Goal: Transaction & Acquisition: Purchase product/service

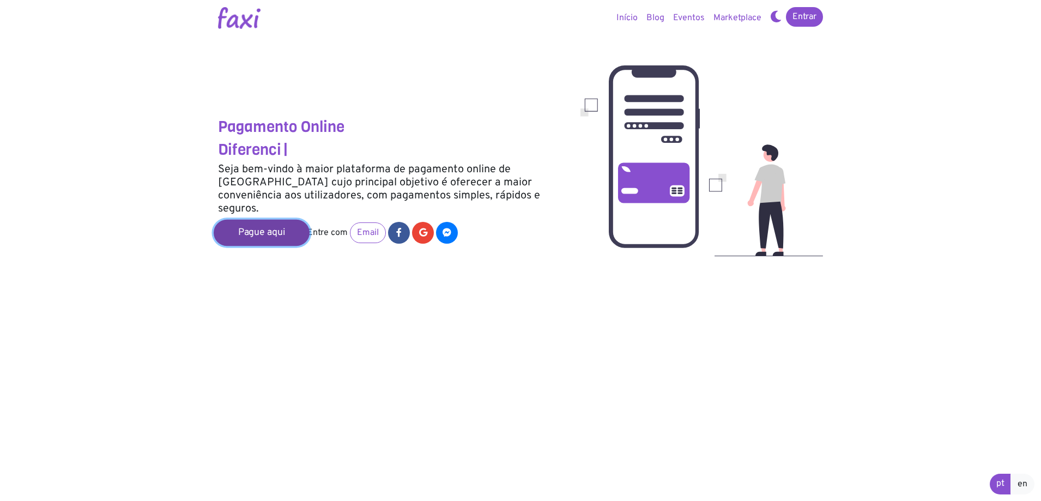
click at [273, 229] on link "Pague aqui" at bounding box center [262, 233] width 96 height 26
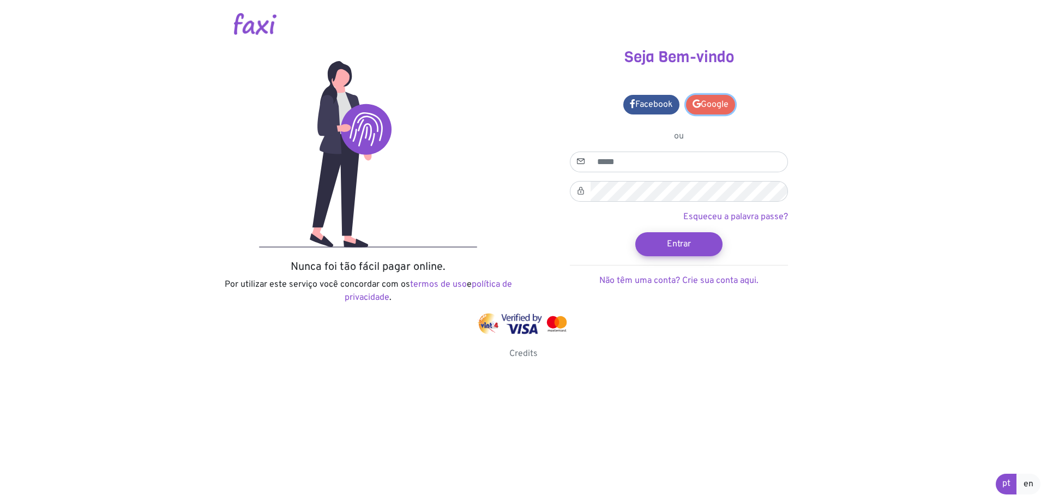
click at [703, 97] on link "Google" at bounding box center [710, 105] width 49 height 20
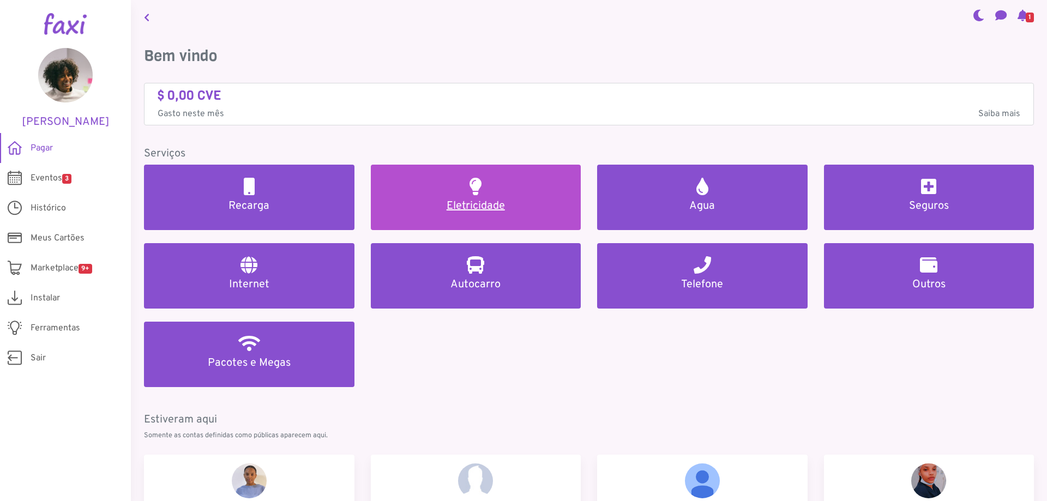
click at [475, 183] on h2 at bounding box center [475, 186] width 12 height 17
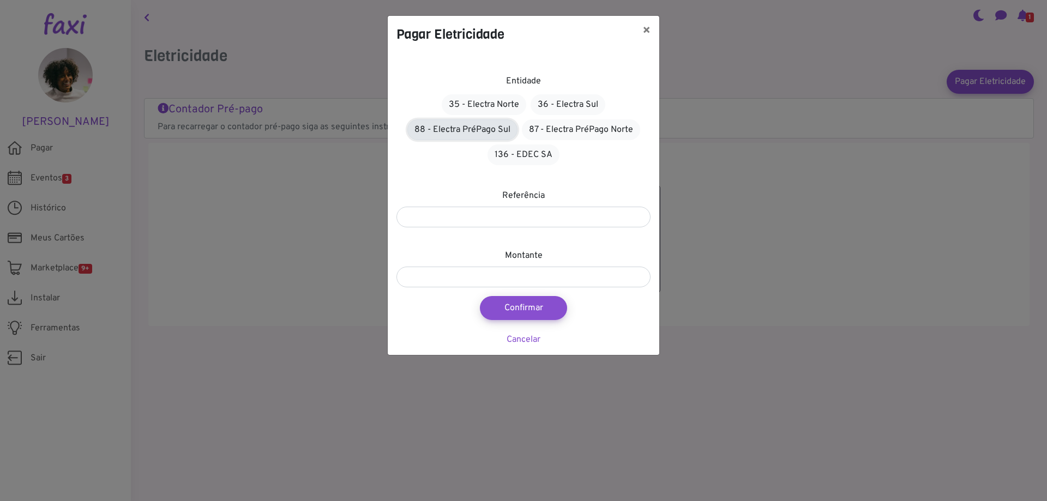
click at [511, 131] on link "88 - Electra PréPago Sul" at bounding box center [462, 129] width 110 height 21
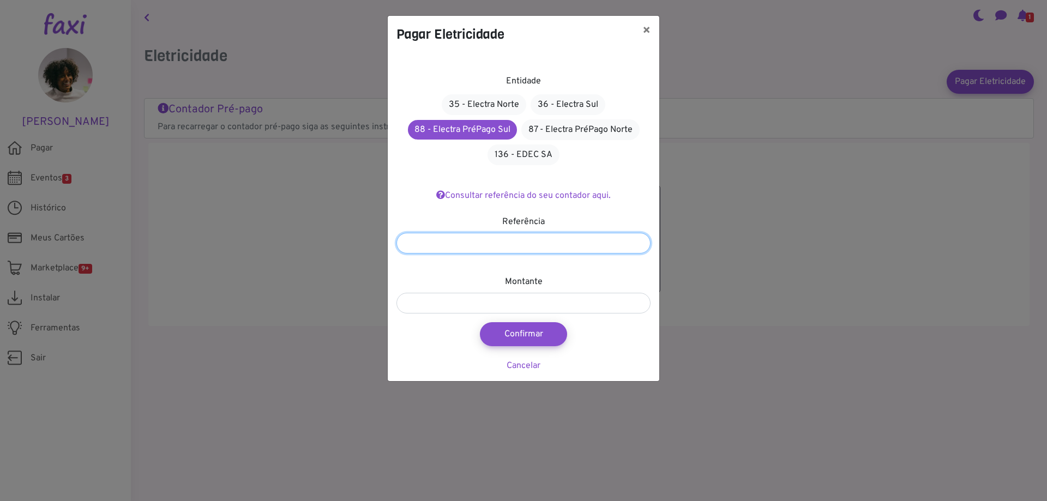
click at [491, 239] on input "number" at bounding box center [523, 243] width 254 height 21
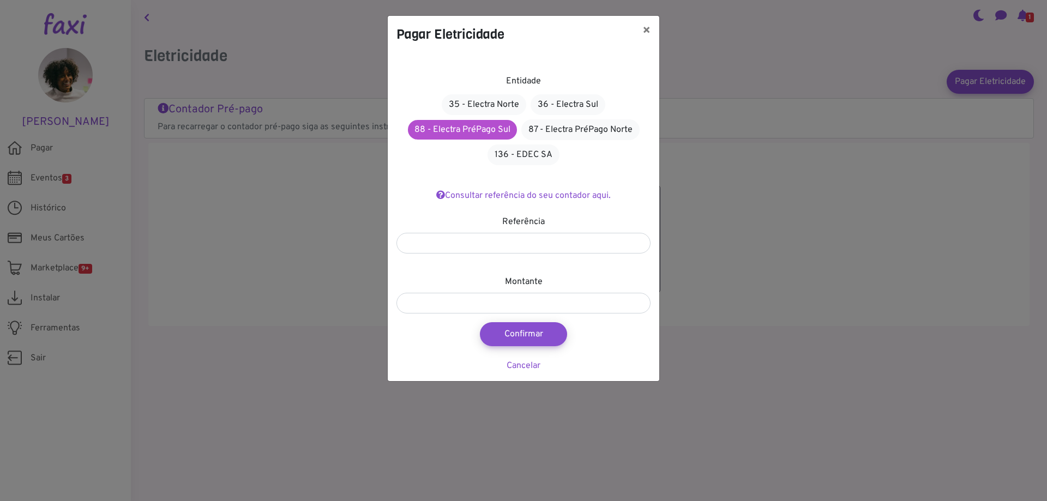
drag, startPoint x: 479, startPoint y: 119, endPoint x: 473, endPoint y: 129, distance: 11.0
click at [479, 120] on div "35 - Electra Norte 36 - Electra Sul 88 - Electra PréPago Sul 87 - Electra PréPa…" at bounding box center [523, 129] width 254 height 75
click at [473, 129] on link "88 - Electra PréPago Sul" at bounding box center [462, 130] width 109 height 20
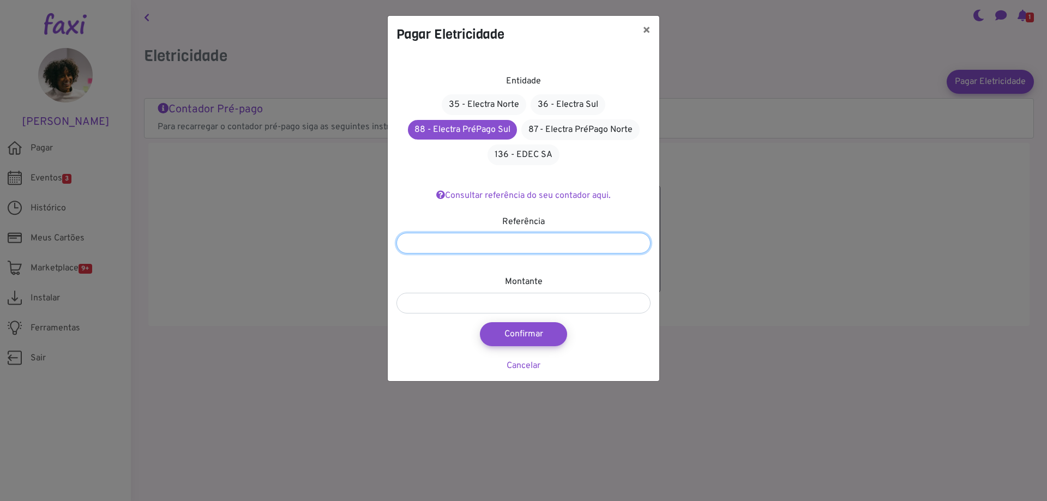
click at [521, 237] on input "number" at bounding box center [523, 243] width 254 height 21
drag, startPoint x: 474, startPoint y: 245, endPoint x: 280, endPoint y: 263, distance: 195.4
click at [281, 262] on div "Pagar Eletricidade × Entidade 35 - Electra Norte 36 - Electra Sul 88 - Electra …" at bounding box center [523, 250] width 1047 height 501
type input "*******"
click at [424, 283] on div "Montante" at bounding box center [523, 294] width 254 height 38
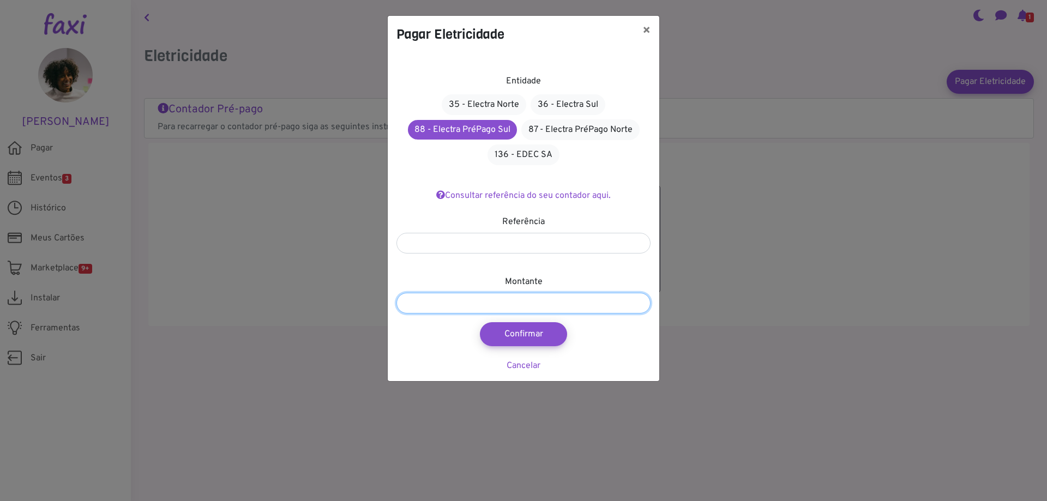
click at [418, 311] on input "number" at bounding box center [523, 303] width 254 height 21
type input "****"
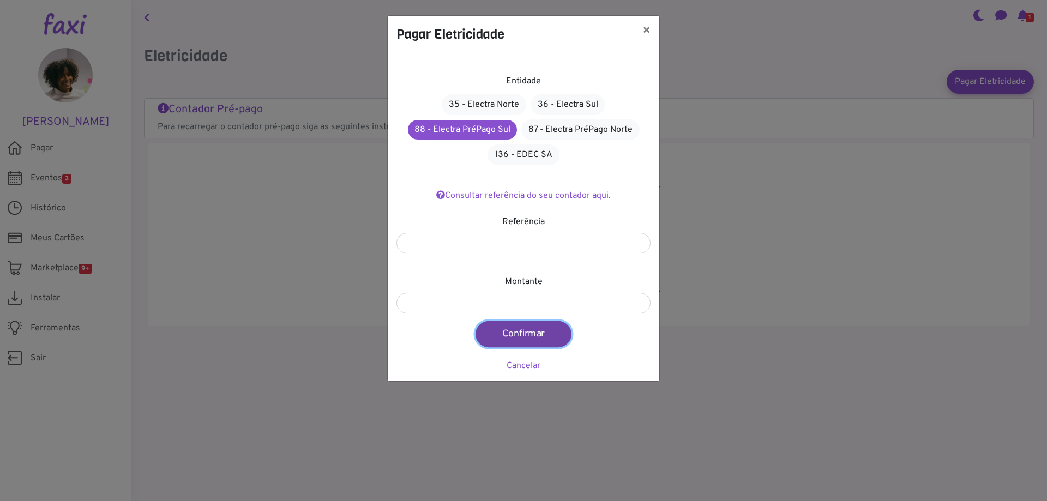
click at [511, 340] on button "Confirmar" at bounding box center [523, 334] width 96 height 26
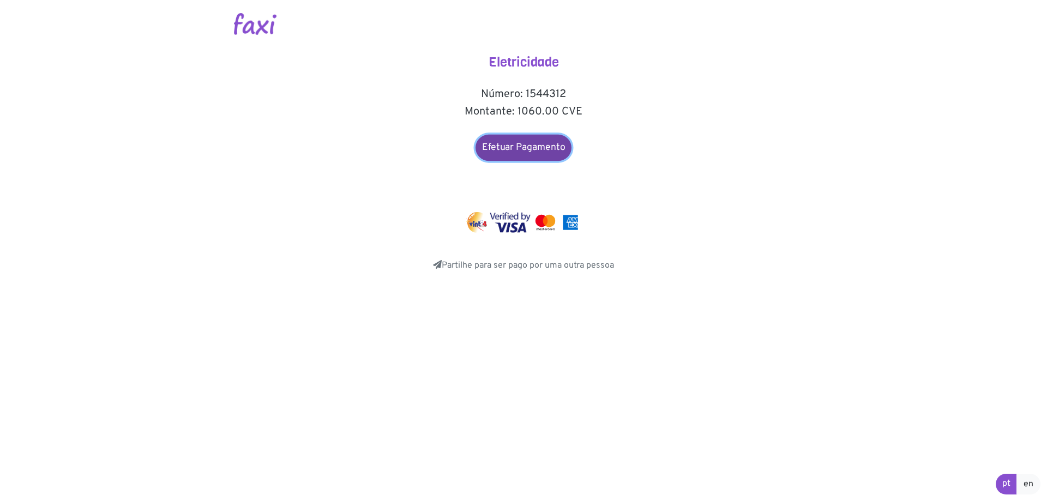
click at [535, 150] on link "Efetuar Pagamento" at bounding box center [523, 148] width 96 height 26
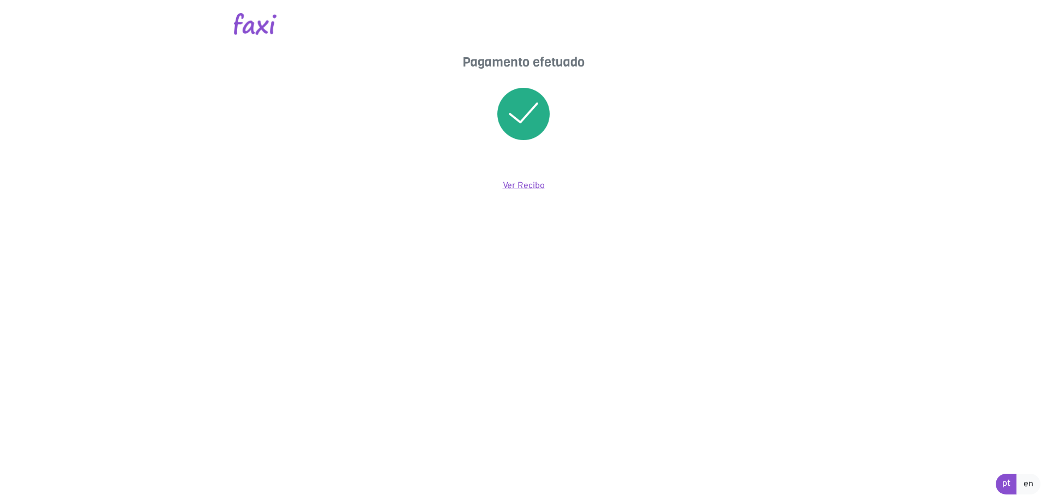
click at [532, 185] on link "Ver Recibo" at bounding box center [524, 185] width 42 height 11
